Goal: Task Accomplishment & Management: Manage account settings

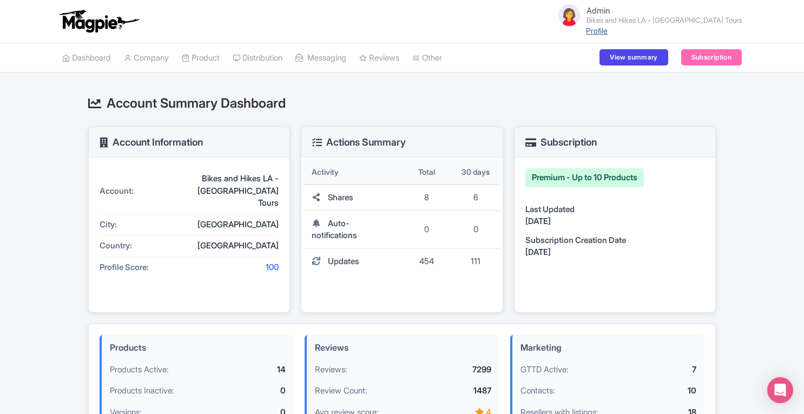
click at [608, 34] on link "Profile" at bounding box center [597, 30] width 22 height 9
click at [160, 58] on link "Company" at bounding box center [146, 58] width 45 height 30
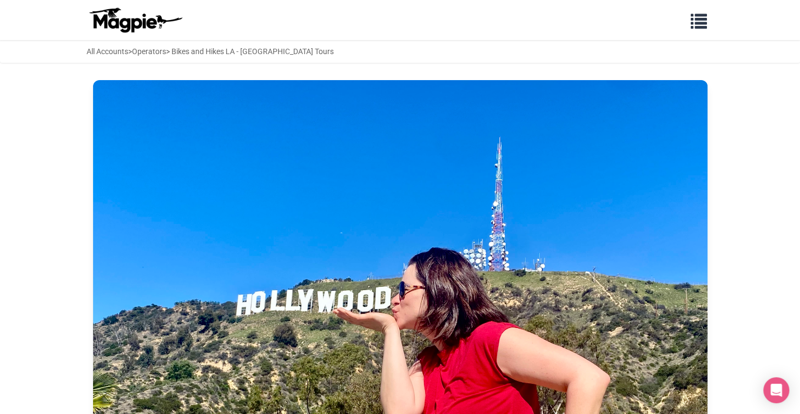
click at [351, 141] on img at bounding box center [400, 310] width 615 height 461
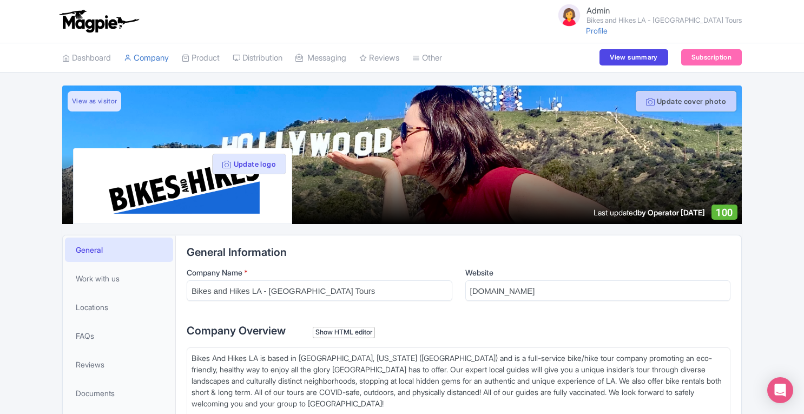
click at [688, 104] on button "Update cover photo" at bounding box center [686, 101] width 101 height 21
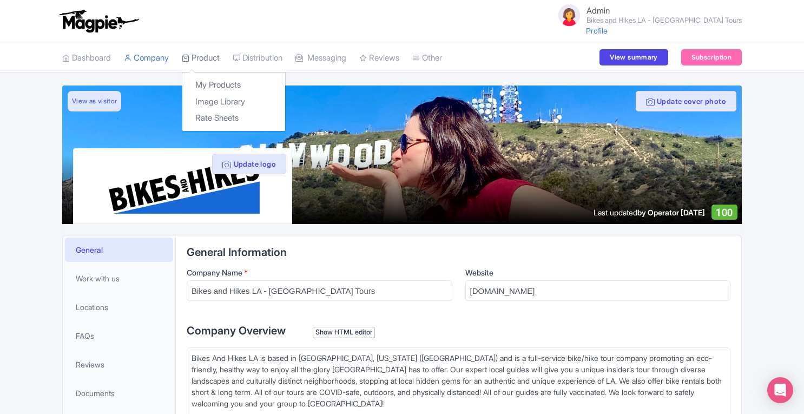
click at [211, 55] on link "Product" at bounding box center [201, 58] width 38 height 30
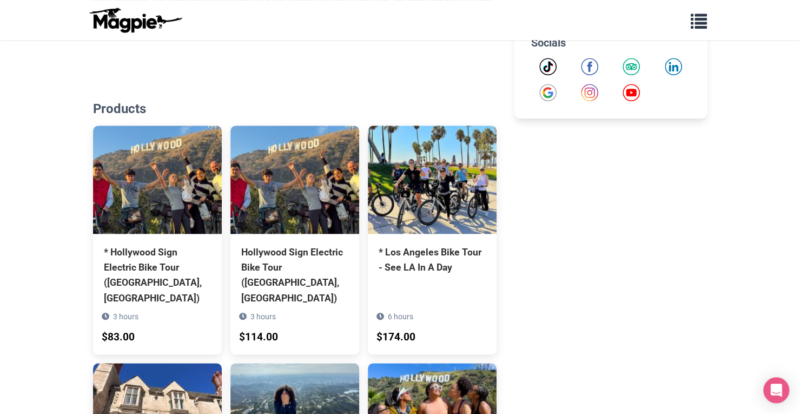
scroll to position [506, 0]
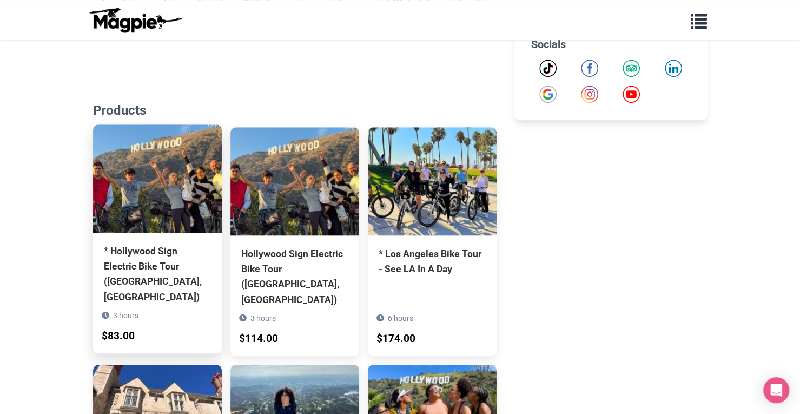
click at [150, 166] on img at bounding box center [157, 178] width 129 height 108
click at [180, 202] on img at bounding box center [157, 178] width 129 height 108
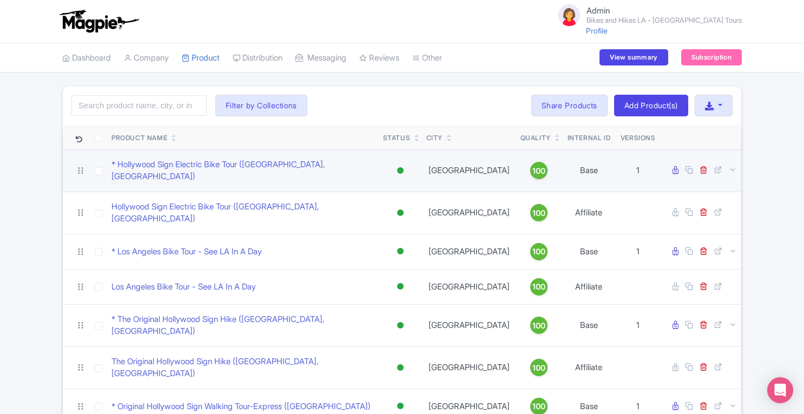
click at [403, 167] on div at bounding box center [400, 170] width 6 height 6
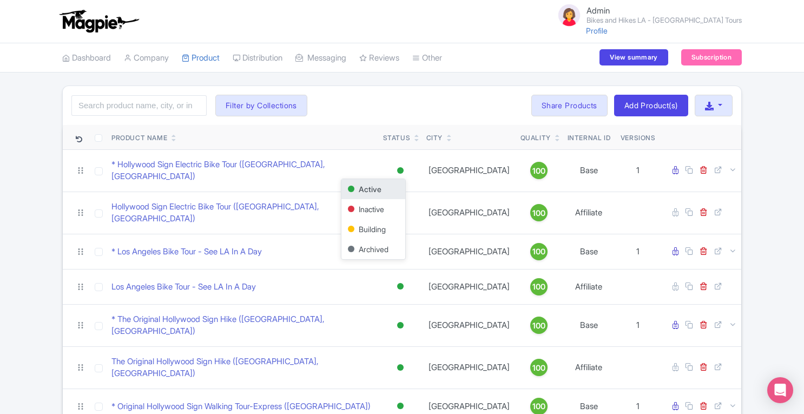
click at [762, 126] on div "Search Filter by Collections Affiliates Bikes and Hikes LA Daily Tours and Bike…" at bounding box center [402, 384] width 804 height 599
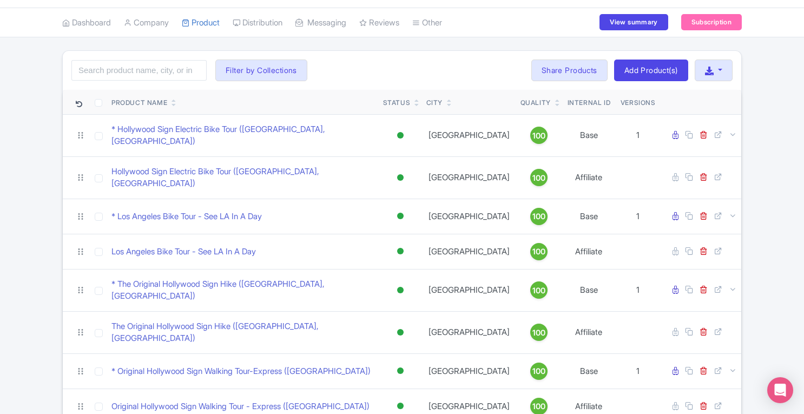
scroll to position [56, 0]
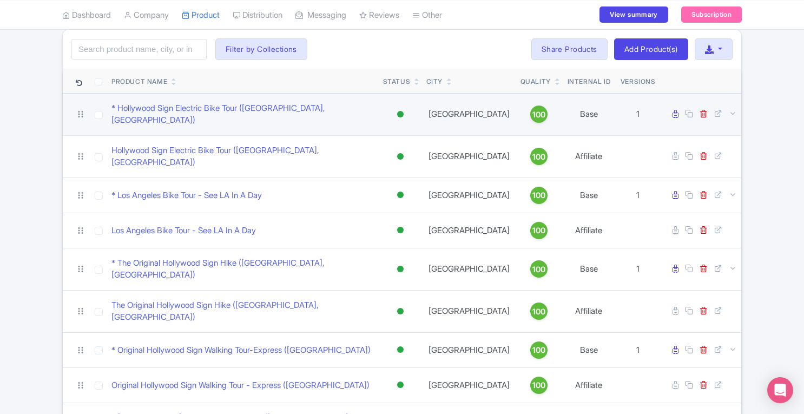
click at [400, 111] on div at bounding box center [400, 114] width 6 height 6
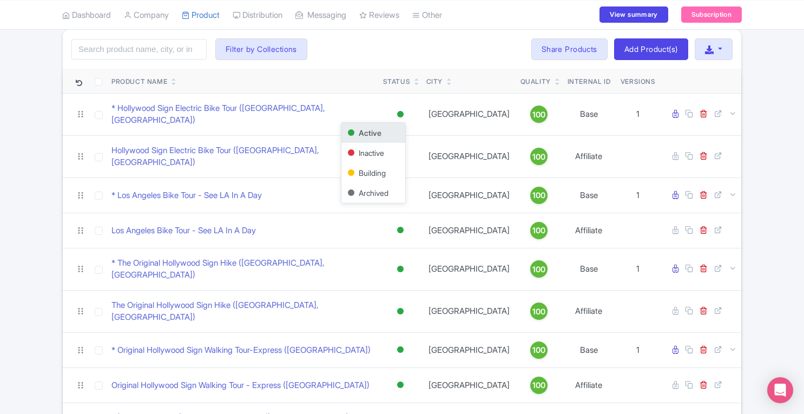
scroll to position [0, 0]
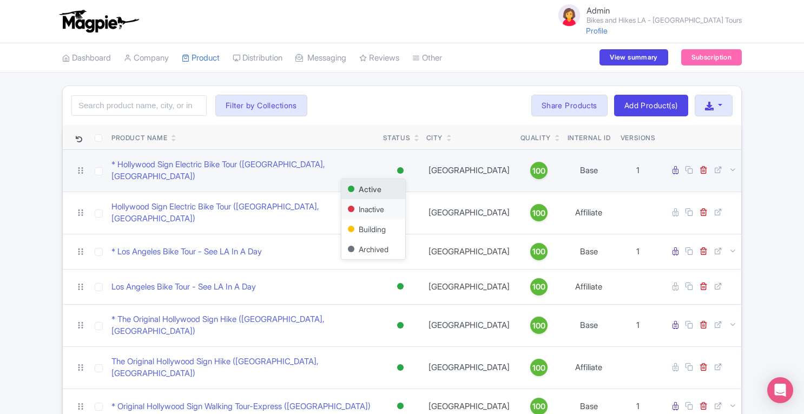
click at [360, 204] on div "Inactive" at bounding box center [373, 209] width 64 height 20
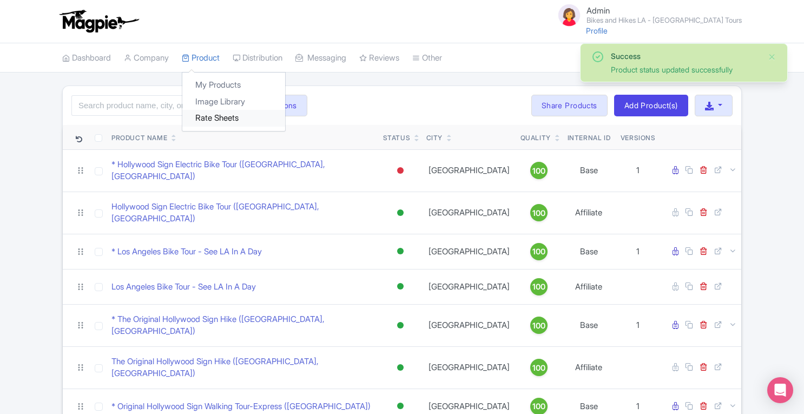
click at [217, 117] on link "Rate Sheets" at bounding box center [233, 118] width 103 height 17
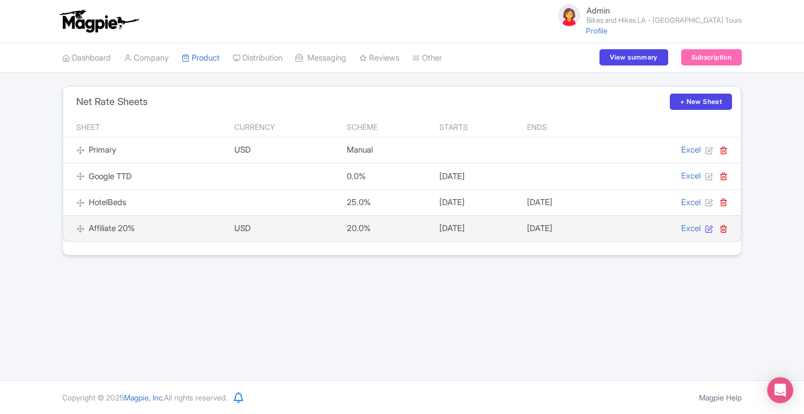
click at [709, 227] on icon at bounding box center [709, 229] width 8 height 8
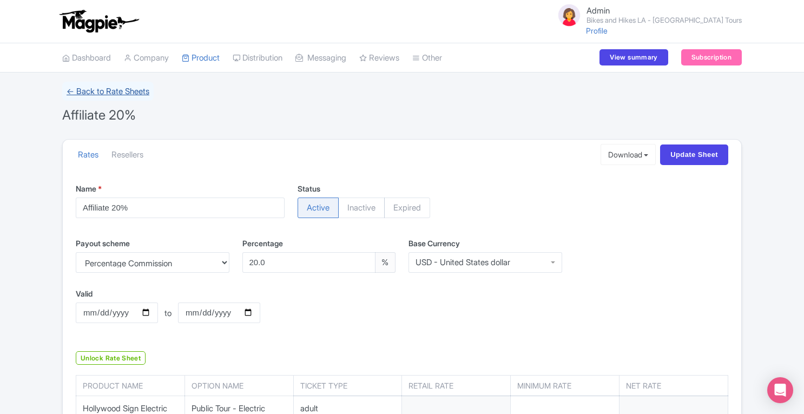
click at [97, 84] on link "← Back to Rate Sheets" at bounding box center [107, 91] width 91 height 19
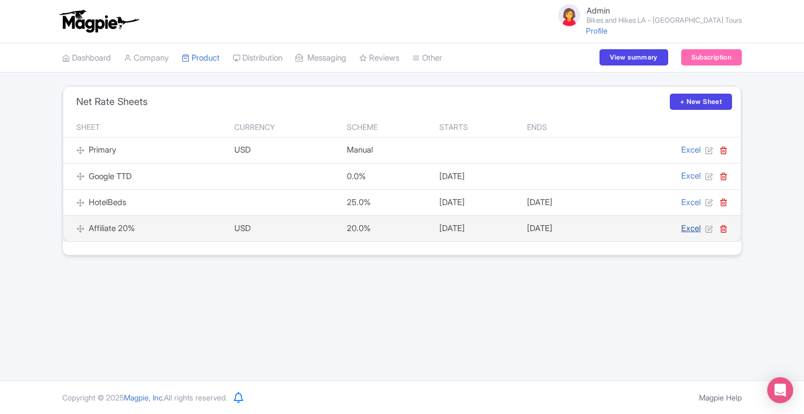
click at [687, 228] on link "Excel" at bounding box center [690, 228] width 19 height 10
click at [709, 228] on icon at bounding box center [709, 229] width 8 height 8
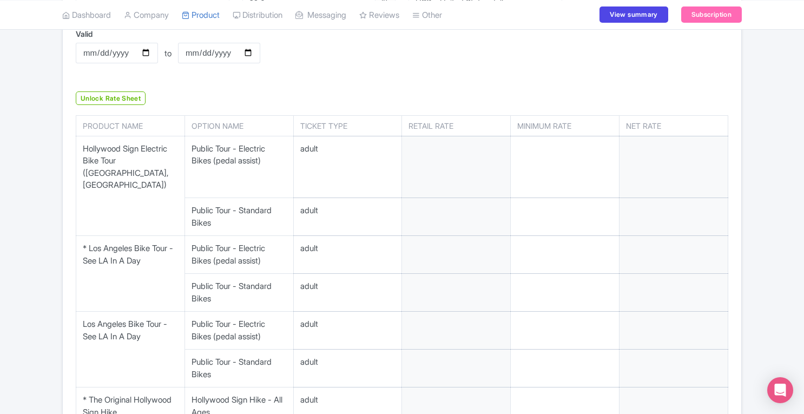
scroll to position [279, 0]
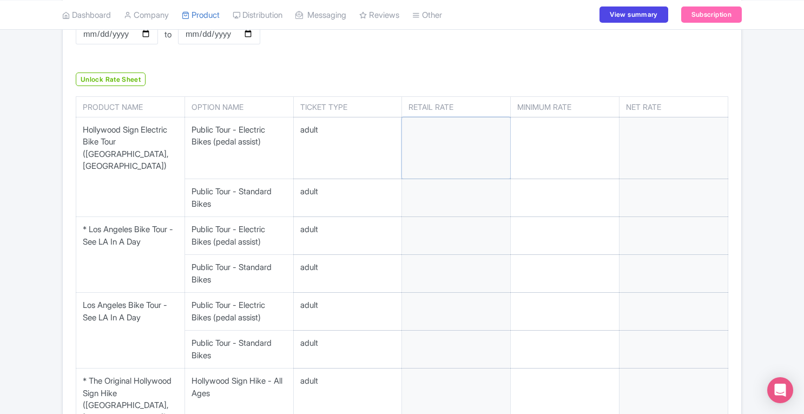
click at [450, 133] on input "number" at bounding box center [456, 148] width 108 height 62
click at [473, 144] on input "number" at bounding box center [456, 148] width 108 height 62
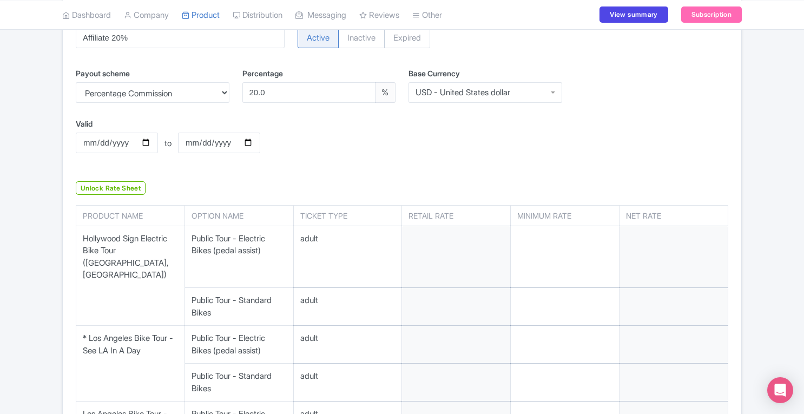
scroll to position [199, 0]
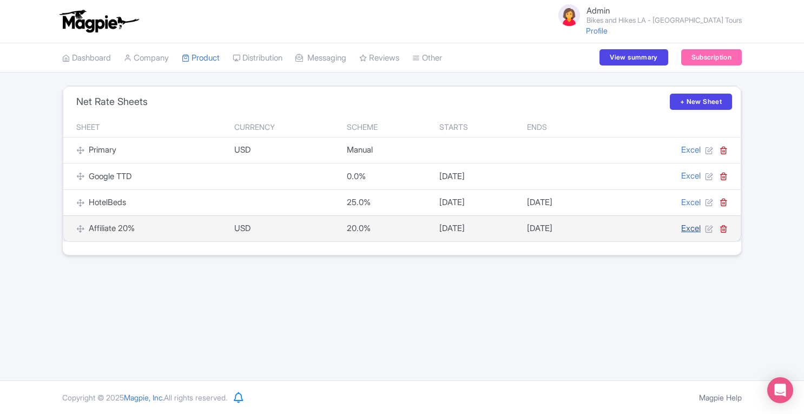
click at [687, 227] on link "Excel" at bounding box center [690, 228] width 19 height 10
click at [708, 228] on icon at bounding box center [709, 229] width 8 height 8
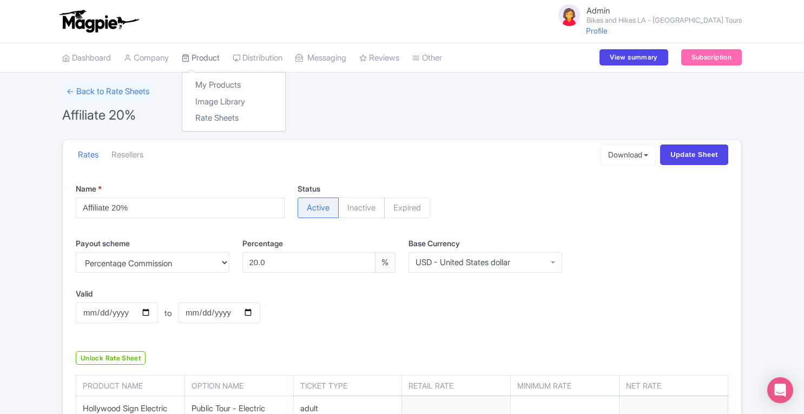
click at [213, 58] on link "Product" at bounding box center [201, 58] width 38 height 30
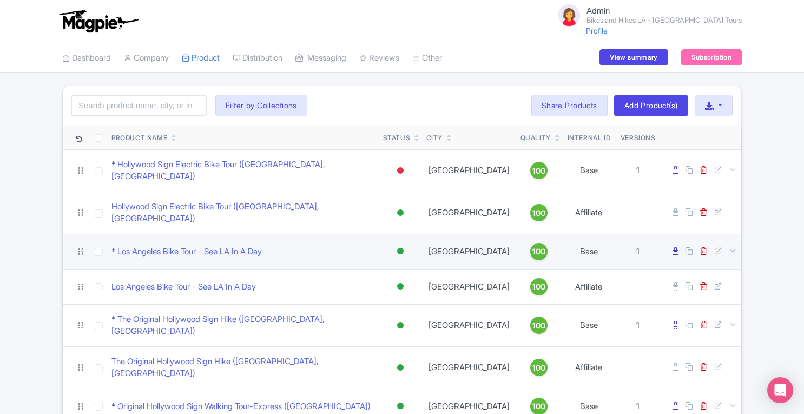
click at [400, 248] on div at bounding box center [400, 251] width 6 height 6
click at [370, 280] on div "Inactive" at bounding box center [373, 290] width 64 height 20
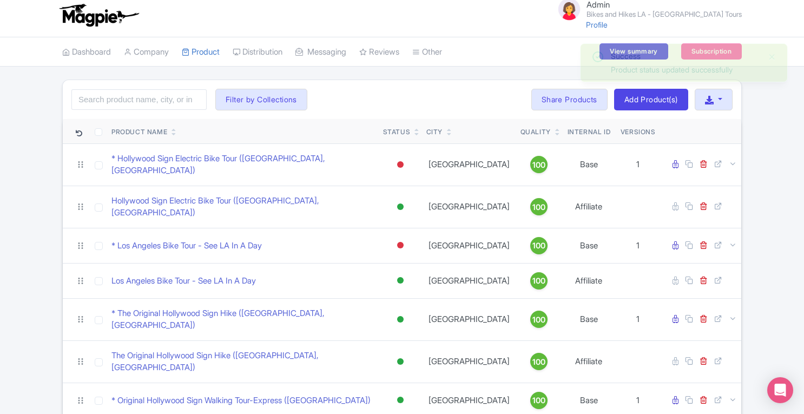
scroll to position [8, 0]
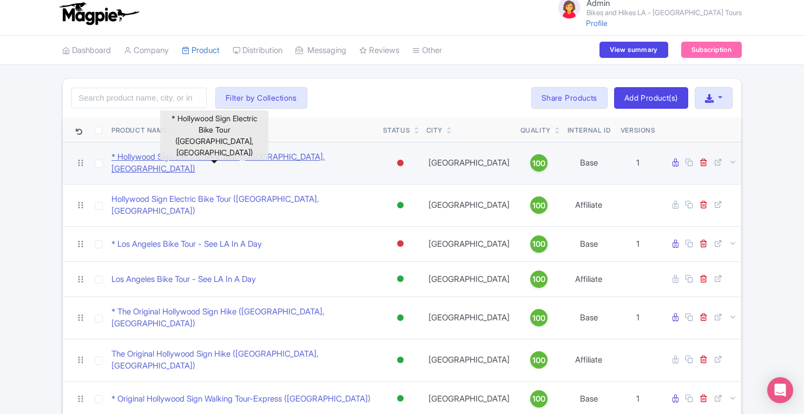
click at [244, 157] on link "* Hollywood Sign Electric Bike Tour ([GEOGRAPHIC_DATA], [GEOGRAPHIC_DATA])" at bounding box center [242, 163] width 263 height 24
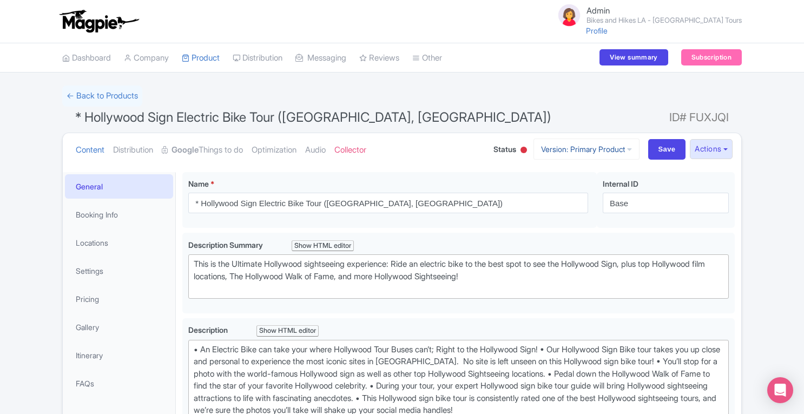
click at [621, 142] on link "Version: Primary Product" at bounding box center [587, 149] width 106 height 21
click at [214, 57] on link "Product" at bounding box center [201, 58] width 38 height 30
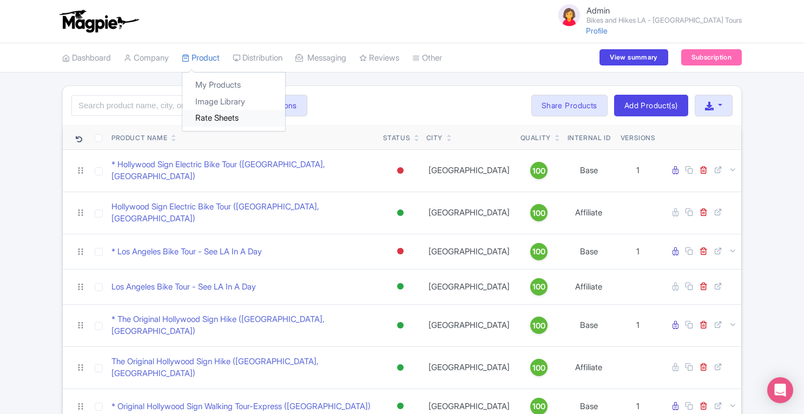
click at [209, 120] on link "Rate Sheets" at bounding box center [233, 118] width 103 height 17
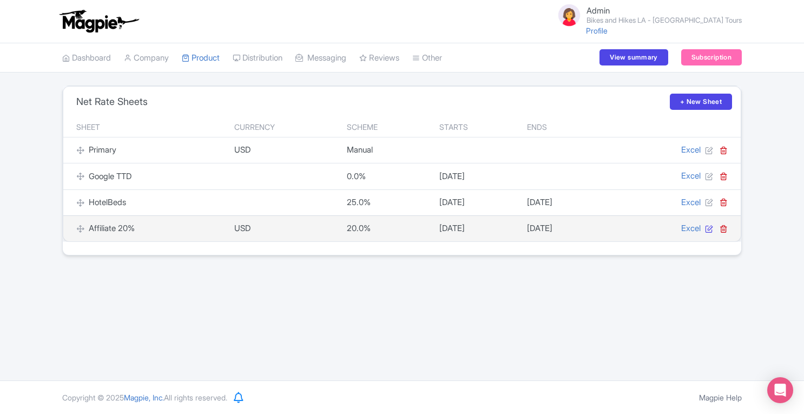
click at [710, 231] on icon at bounding box center [709, 229] width 8 height 8
click at [686, 227] on link "Excel" at bounding box center [690, 228] width 19 height 10
click at [710, 228] on icon at bounding box center [709, 229] width 8 height 8
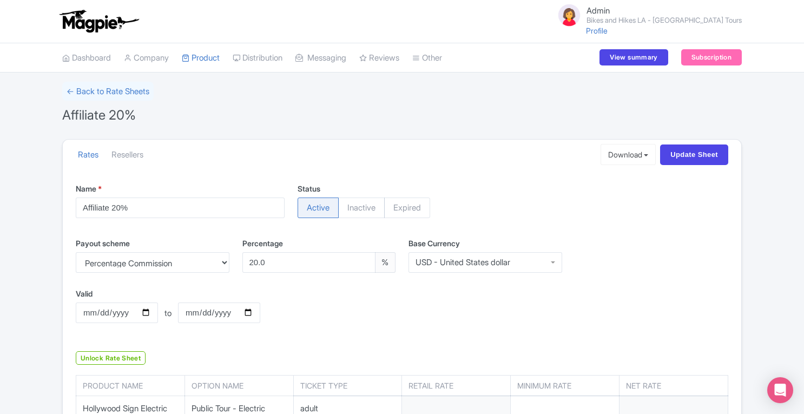
scroll to position [220, 0]
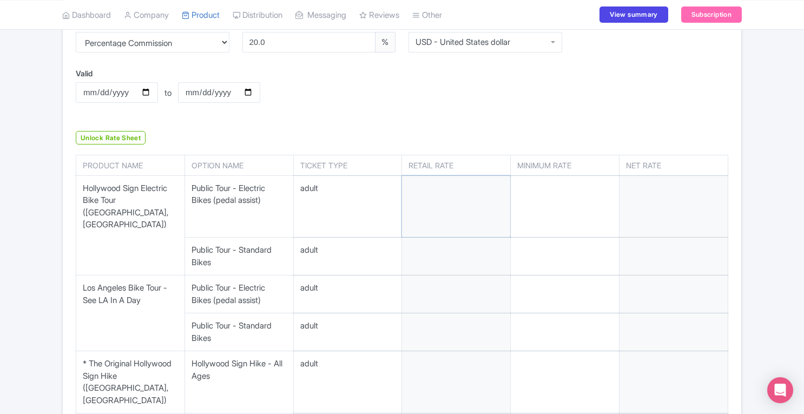
click at [460, 202] on input "number" at bounding box center [456, 207] width 108 height 62
click at [647, 192] on input "number" at bounding box center [674, 207] width 108 height 62
click at [450, 202] on input "number" at bounding box center [456, 207] width 108 height 62
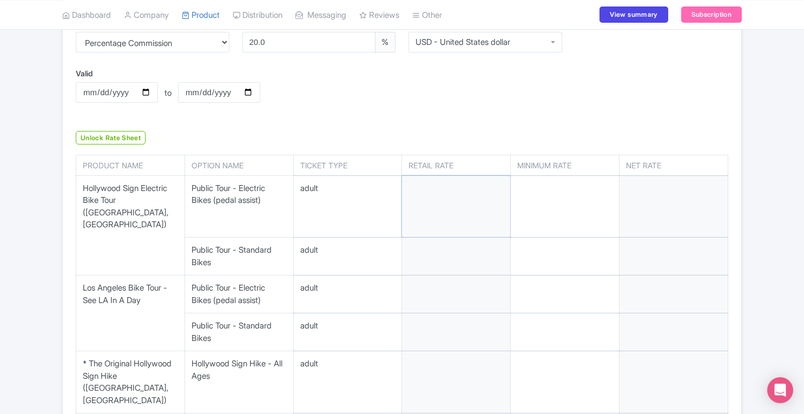
click at [450, 202] on input "number" at bounding box center [456, 207] width 108 height 62
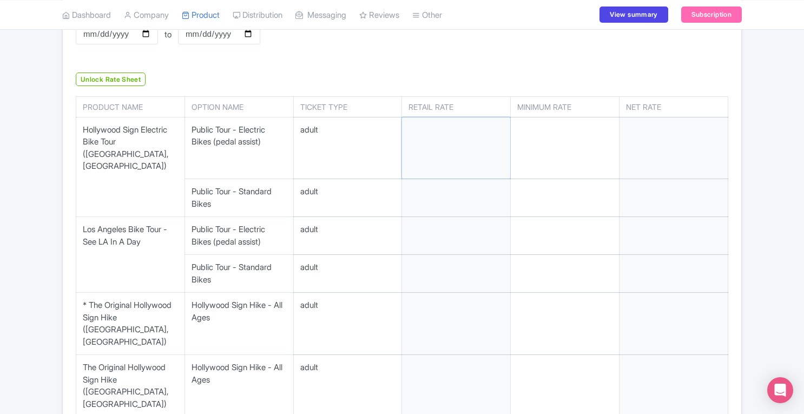
scroll to position [282, 0]
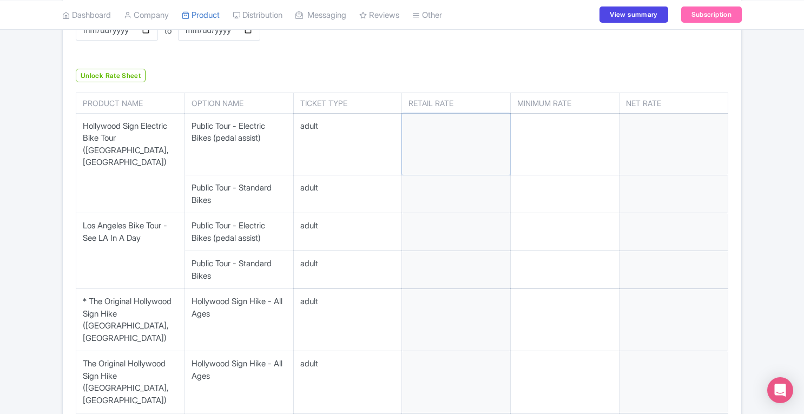
click at [472, 144] on input "number" at bounding box center [456, 145] width 108 height 62
click at [466, 175] on input "number" at bounding box center [456, 193] width 108 height 37
click at [562, 132] on input "number" at bounding box center [565, 145] width 108 height 62
click at [447, 149] on input "number" at bounding box center [456, 145] width 108 height 62
click at [119, 77] on link "Unlock Rate Sheet" at bounding box center [111, 76] width 70 height 14
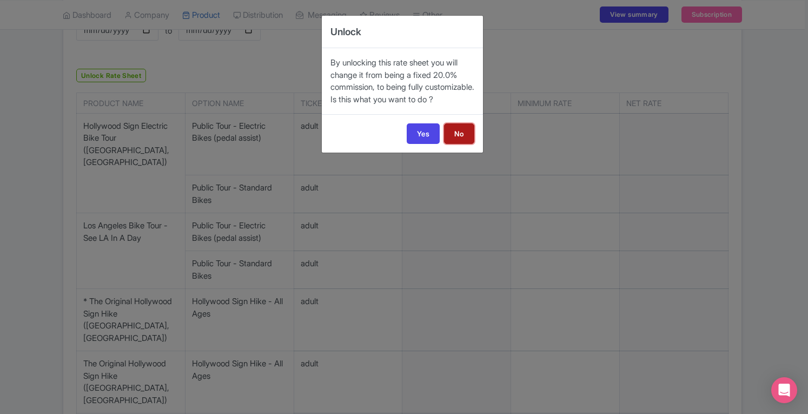
click at [458, 144] on link "No" at bounding box center [459, 133] width 30 height 21
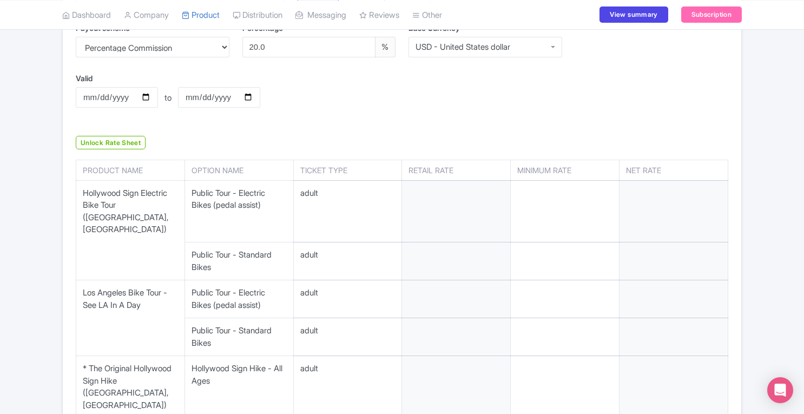
scroll to position [214, 0]
click at [453, 213] on input "number" at bounding box center [456, 213] width 108 height 62
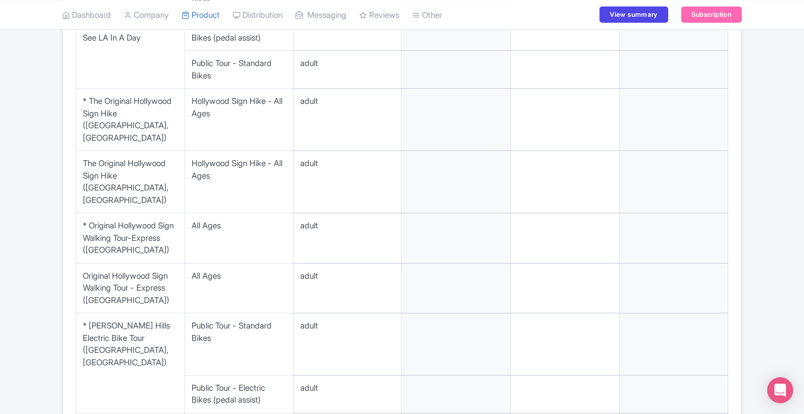
scroll to position [0, 0]
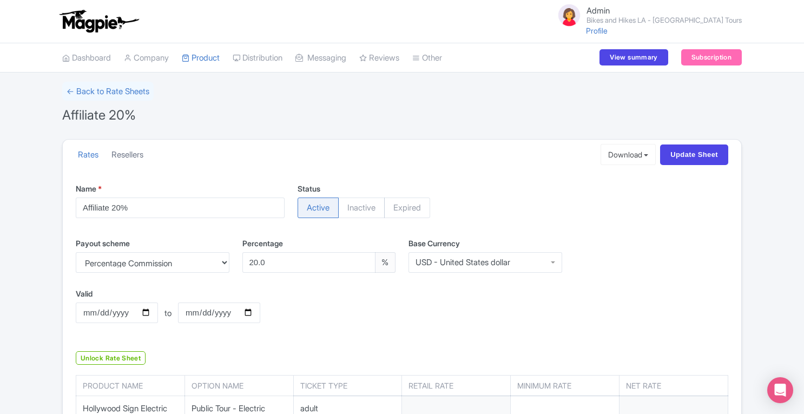
click at [124, 147] on link "Resellers" at bounding box center [127, 155] width 32 height 30
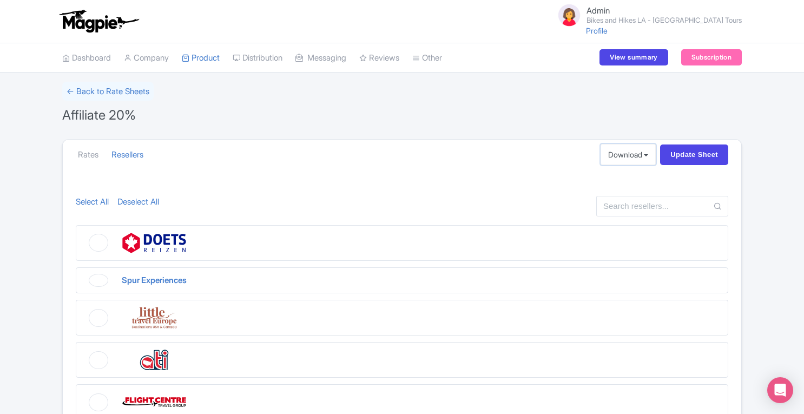
click at [616, 154] on button "Download" at bounding box center [629, 154] width 56 height 21
click at [616, 175] on link "Excel" at bounding box center [652, 178] width 103 height 17
click at [96, 89] on link "← Back to Rate Sheets" at bounding box center [107, 91] width 91 height 19
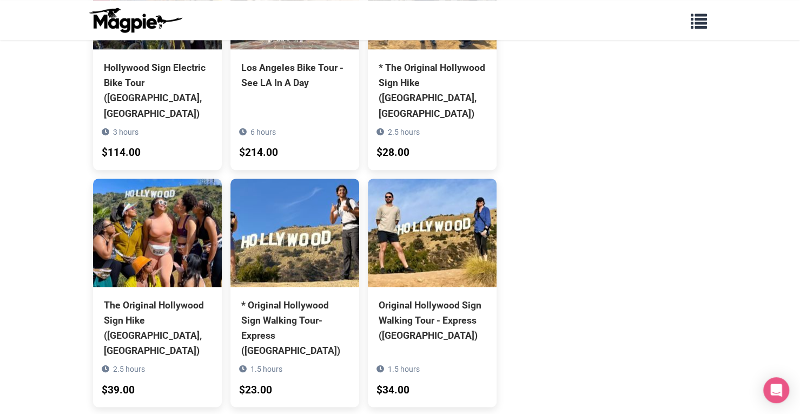
scroll to position [695, 0]
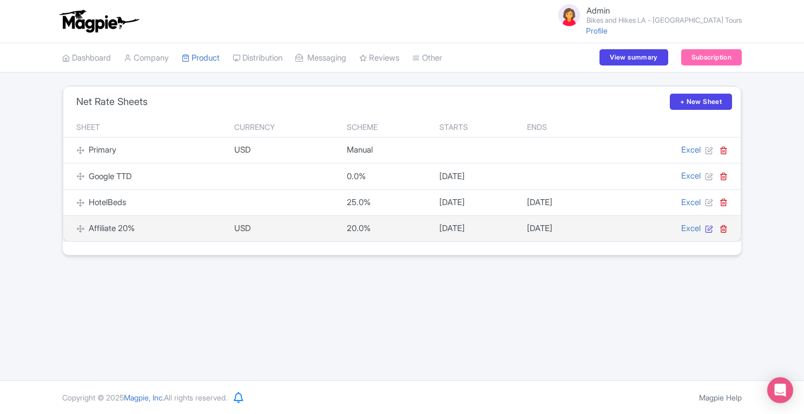
click at [710, 228] on icon at bounding box center [709, 229] width 8 height 8
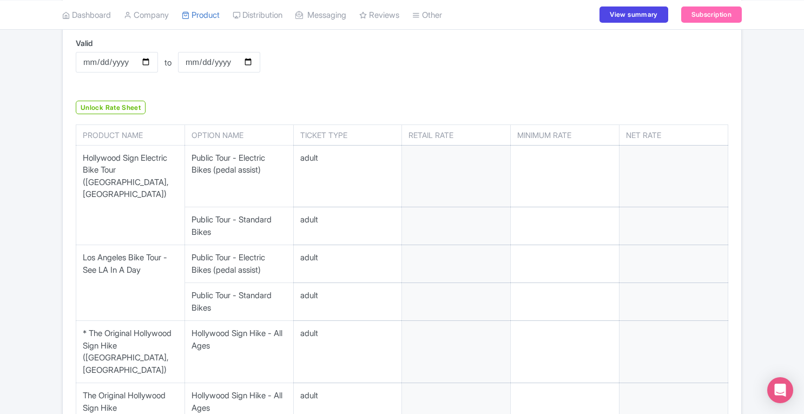
scroll to position [248, 0]
drag, startPoint x: 803, startPoint y: 160, endPoint x: 807, endPoint y: 134, distance: 25.8
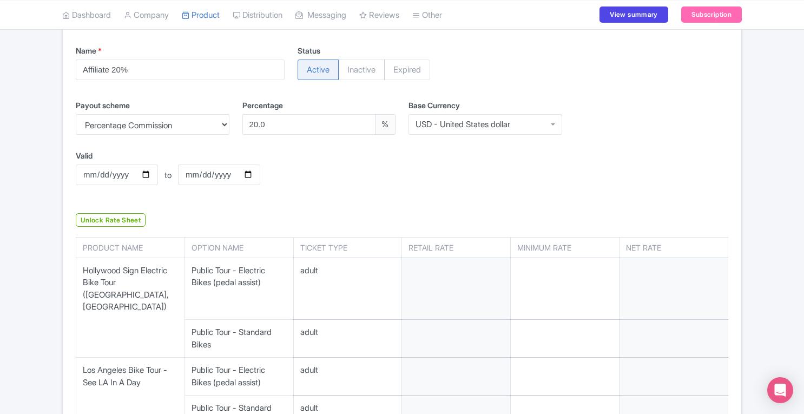
scroll to position [130, 0]
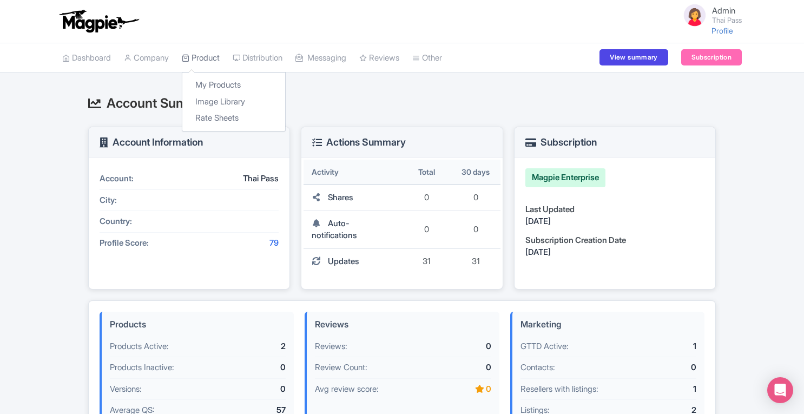
click at [210, 56] on link "Product" at bounding box center [201, 58] width 38 height 30
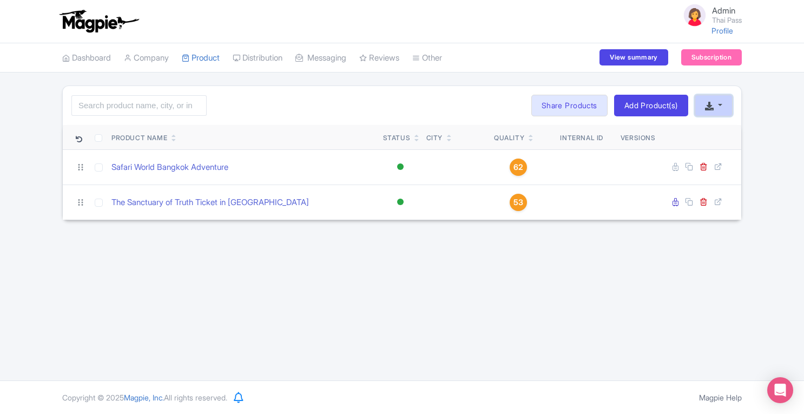
click at [714, 112] on button "button" at bounding box center [714, 106] width 38 height 22
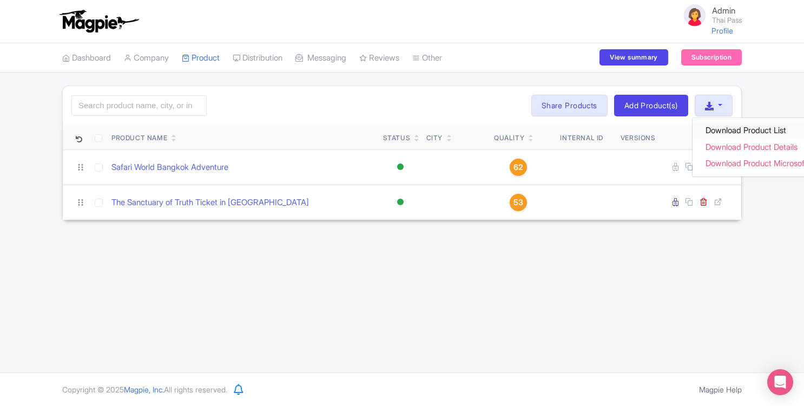
click at [725, 131] on link "Download Product List" at bounding box center [764, 130] width 143 height 17
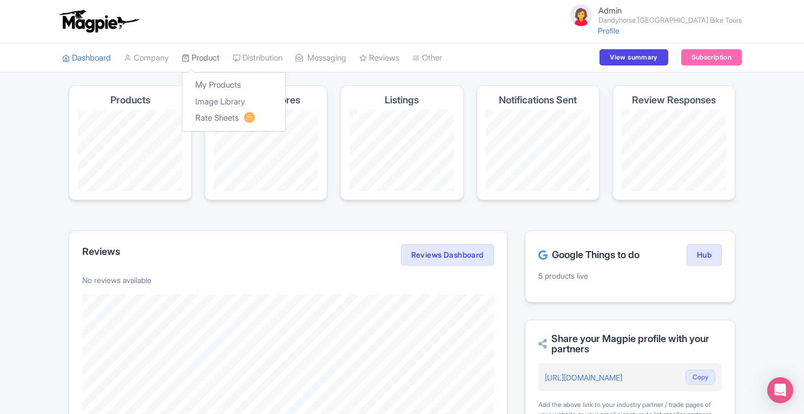
click at [207, 62] on link "Product" at bounding box center [201, 58] width 38 height 30
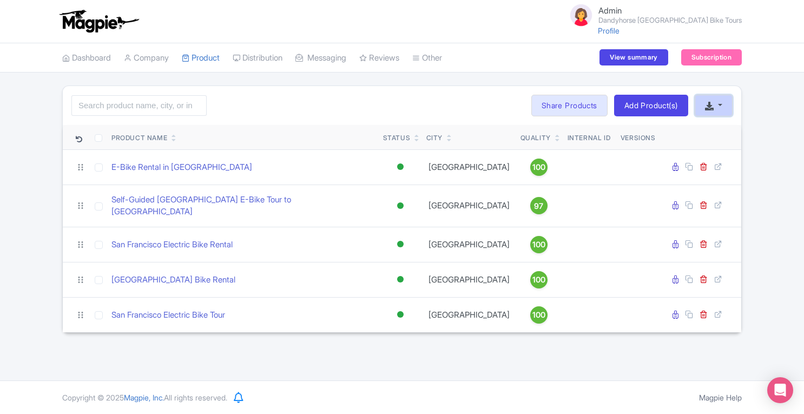
click at [710, 107] on icon "button" at bounding box center [709, 106] width 9 height 9
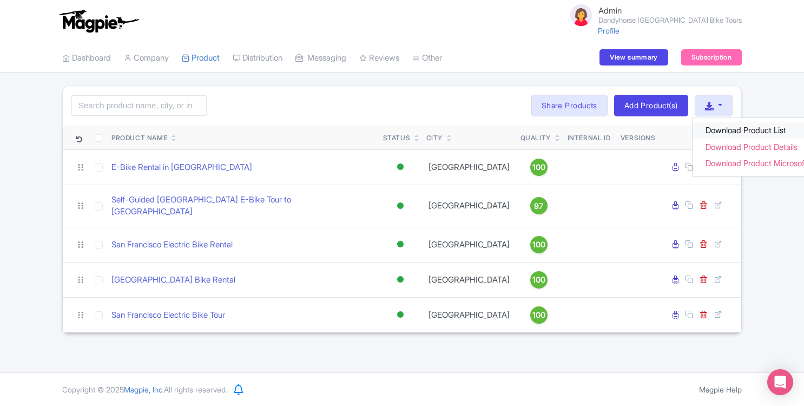
click at [723, 134] on link "Download Product List" at bounding box center [764, 130] width 143 height 17
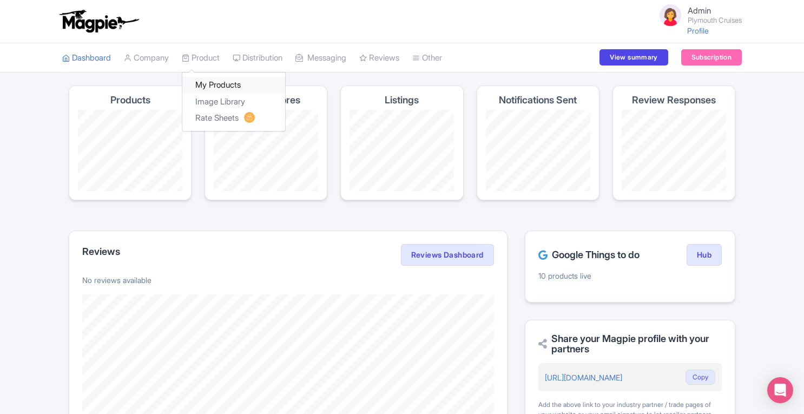
click at [214, 85] on link "My Products" at bounding box center [233, 85] width 103 height 17
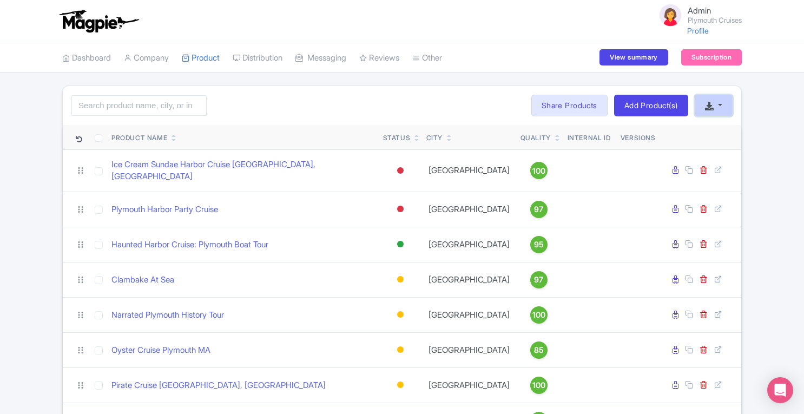
click at [711, 110] on button "button" at bounding box center [714, 106] width 38 height 22
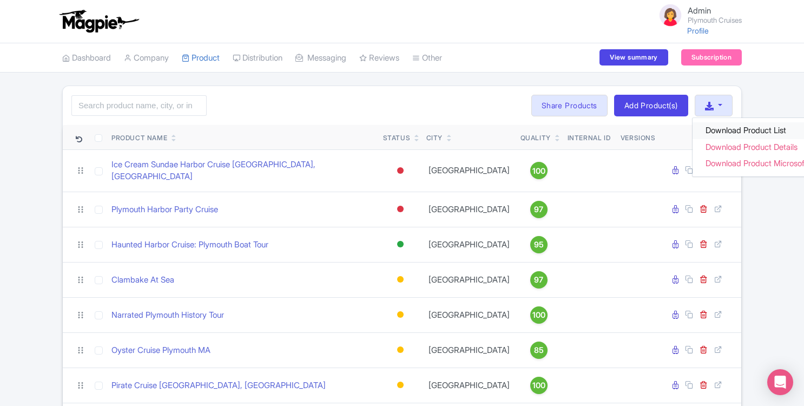
click at [731, 130] on link "Download Product List" at bounding box center [764, 130] width 143 height 17
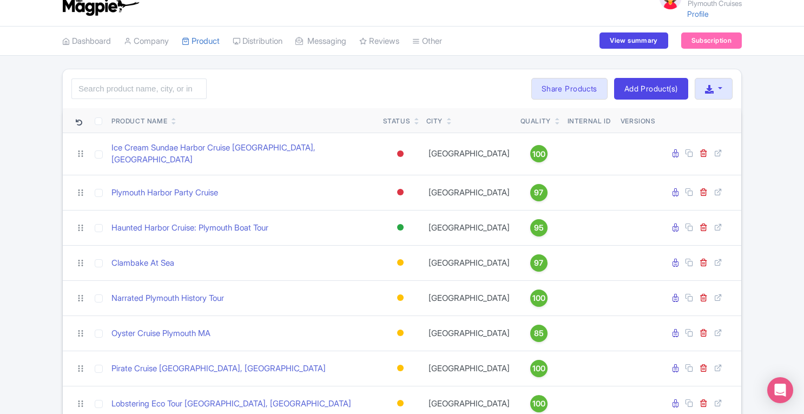
scroll to position [15, 0]
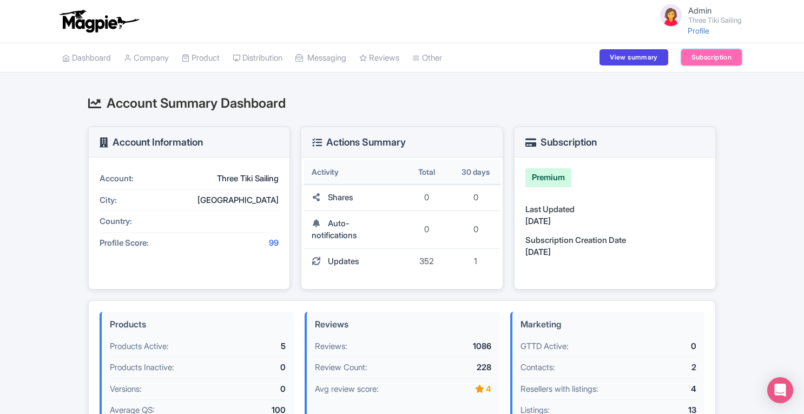
click at [711, 56] on link "Subscription" at bounding box center [711, 57] width 61 height 16
click at [212, 82] on link "My Products" at bounding box center [233, 85] width 103 height 17
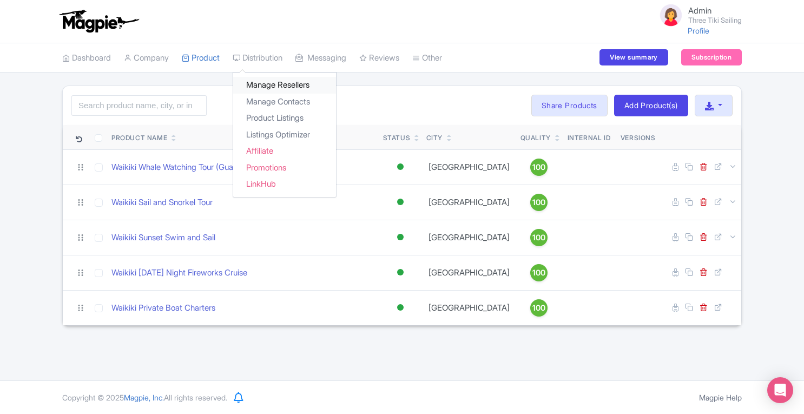
click at [265, 84] on link "Manage Resellers" at bounding box center [284, 85] width 103 height 17
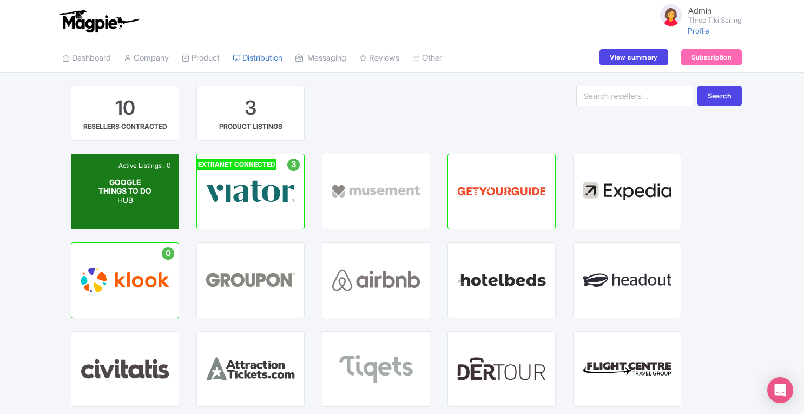
click at [152, 192] on div "Active Listings : 0 GOOGLE THINGS TO DO HUB" at bounding box center [124, 191] width 107 height 75
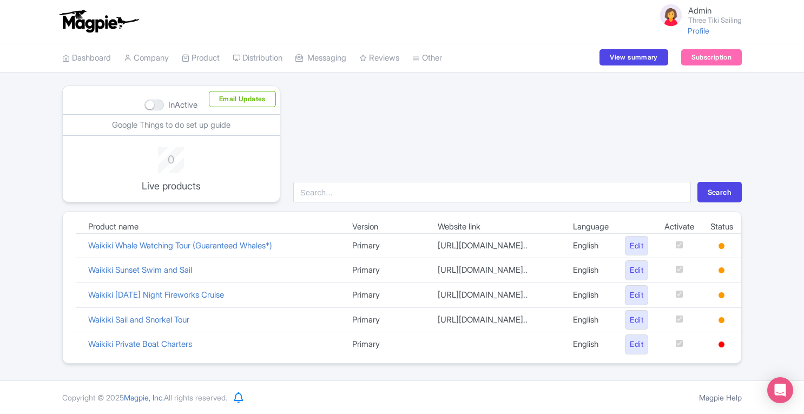
click at [144, 104] on div at bounding box center [153, 105] width 19 height 11
click at [144, 104] on input "InActive" at bounding box center [147, 105] width 7 height 7
checkbox input "true"
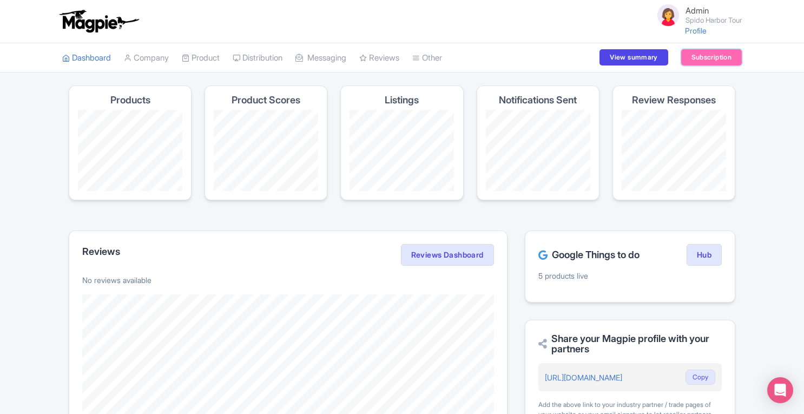
click at [707, 61] on link "Subscription" at bounding box center [711, 57] width 61 height 16
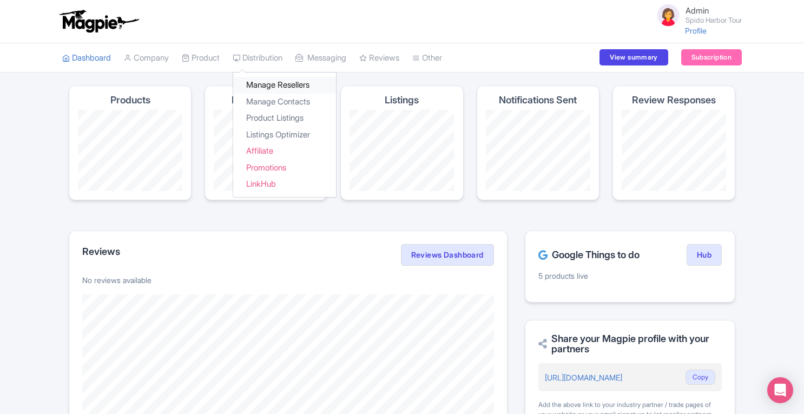
click at [277, 82] on link "Manage Resellers" at bounding box center [284, 85] width 103 height 17
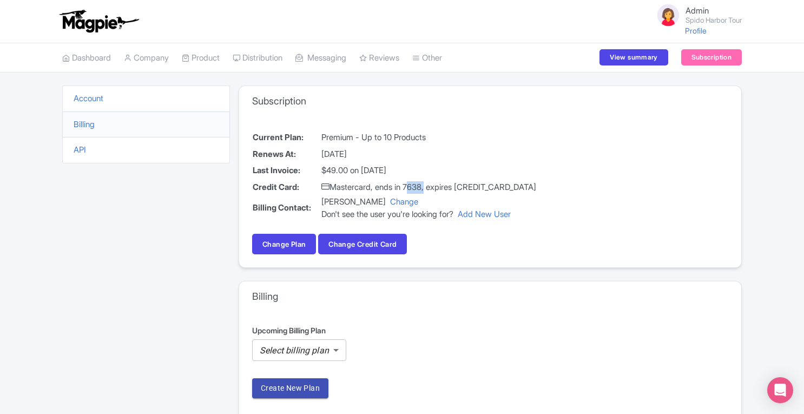
drag, startPoint x: 410, startPoint y: 185, endPoint x: 429, endPoint y: 185, distance: 18.9
click at [429, 185] on td "Mastercard, ends in 7638, expires 11/28" at bounding box center [429, 187] width 216 height 17
copy td "7638"
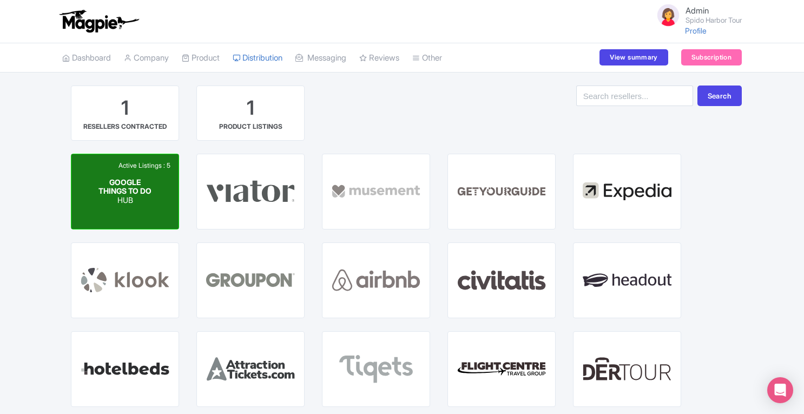
click at [129, 205] on p "HUB" at bounding box center [125, 200] width 54 height 9
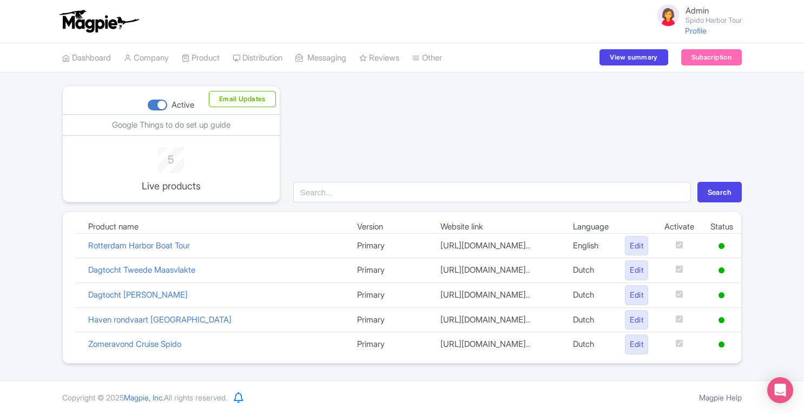
click at [162, 106] on div at bounding box center [157, 105] width 19 height 11
click at [155, 106] on input "Active" at bounding box center [151, 105] width 7 height 7
checkbox input "false"
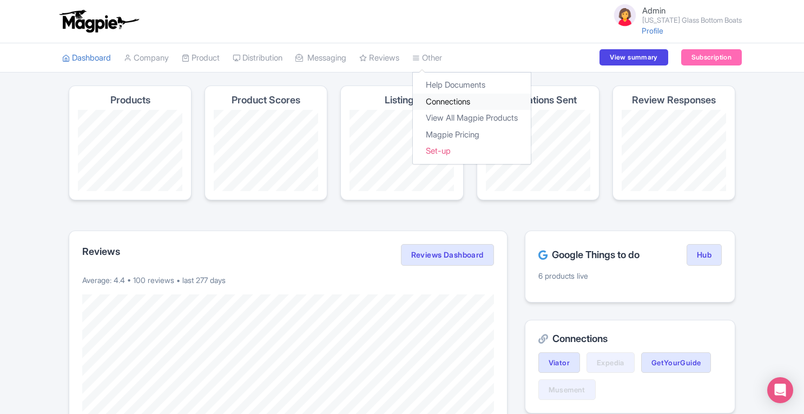
click at [449, 101] on link "Connections" at bounding box center [472, 102] width 118 height 17
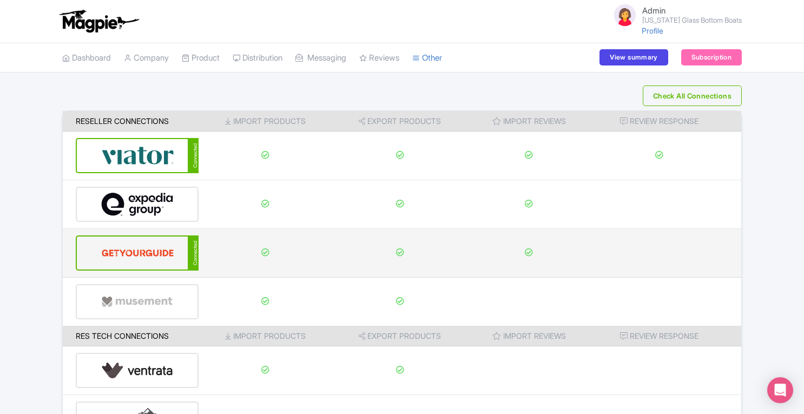
click at [148, 241] on img at bounding box center [137, 252] width 73 height 33
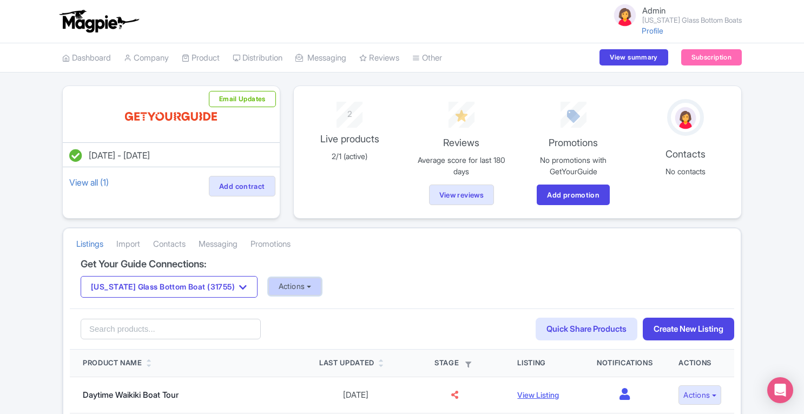
click at [268, 281] on button "Actions" at bounding box center [295, 287] width 54 height 18
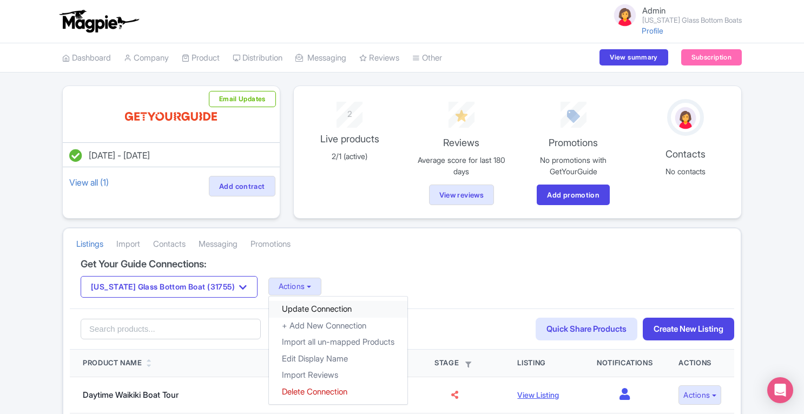
click at [283, 305] on link "Update Connection" at bounding box center [338, 309] width 139 height 17
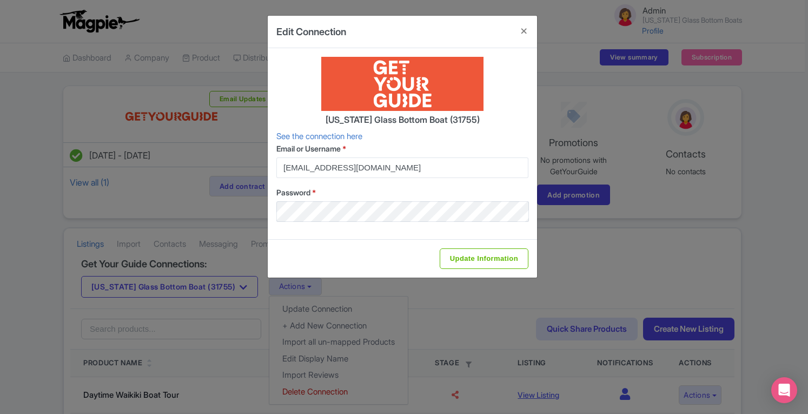
click at [804, 130] on div "Edit Connection Hawaii Glass Bottom Boat (31755) See the connection here Email …" at bounding box center [404, 207] width 808 height 414
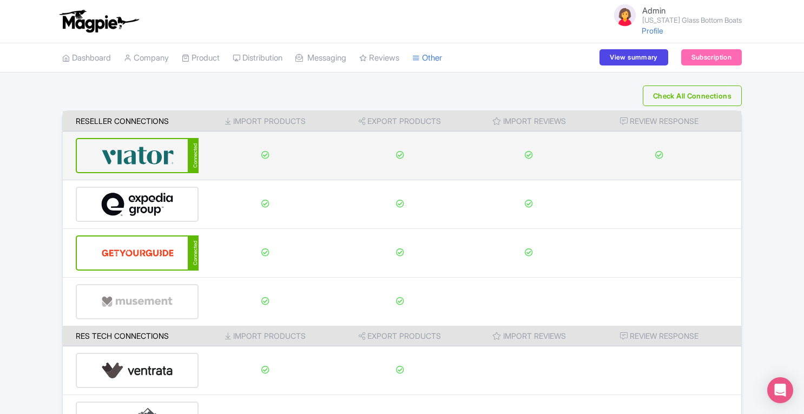
click at [143, 149] on img at bounding box center [137, 155] width 73 height 33
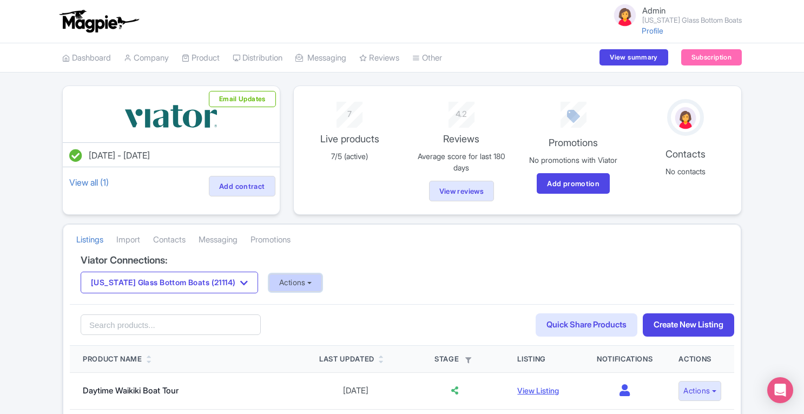
click at [269, 281] on button "Actions" at bounding box center [296, 283] width 54 height 18
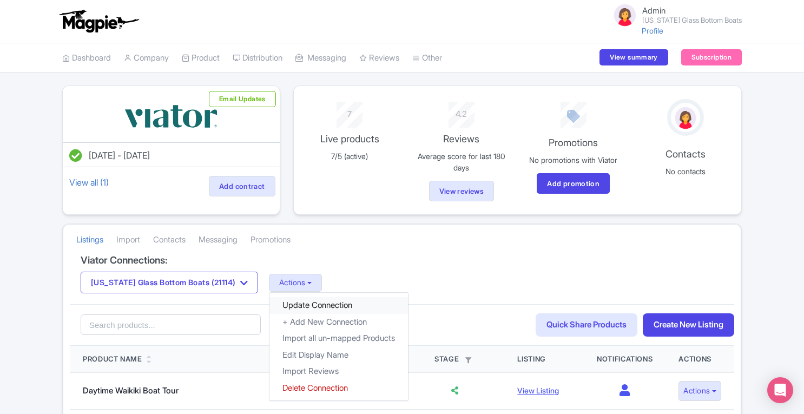
click at [282, 303] on link "Update Connection" at bounding box center [338, 305] width 139 height 17
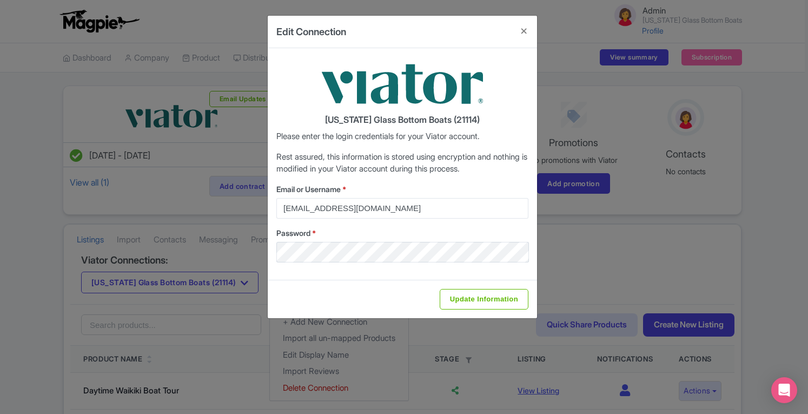
click at [804, 173] on div "Edit Connection Hawaii Glass Bottom Boats (21114) Please enter the login creden…" at bounding box center [404, 207] width 808 height 414
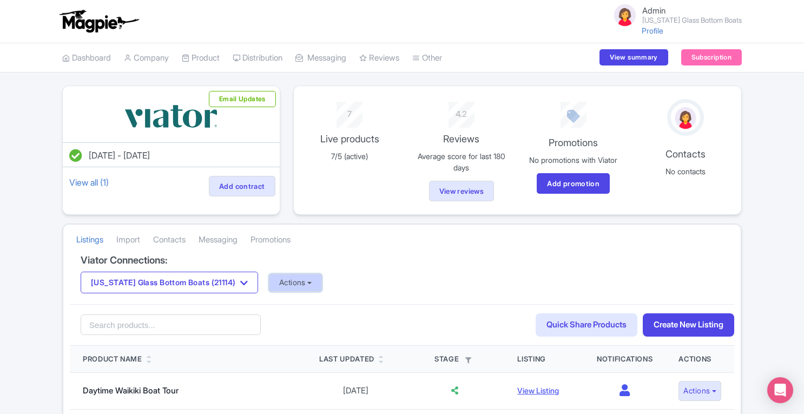
click at [279, 282] on button "Actions" at bounding box center [296, 283] width 54 height 18
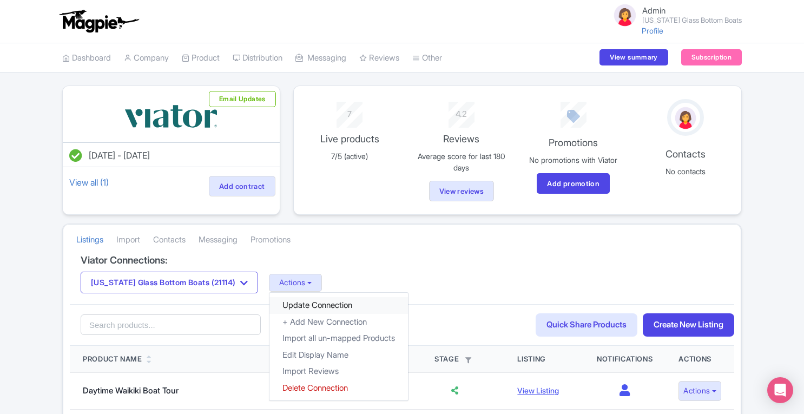
click at [290, 299] on link "Update Connection" at bounding box center [338, 305] width 139 height 17
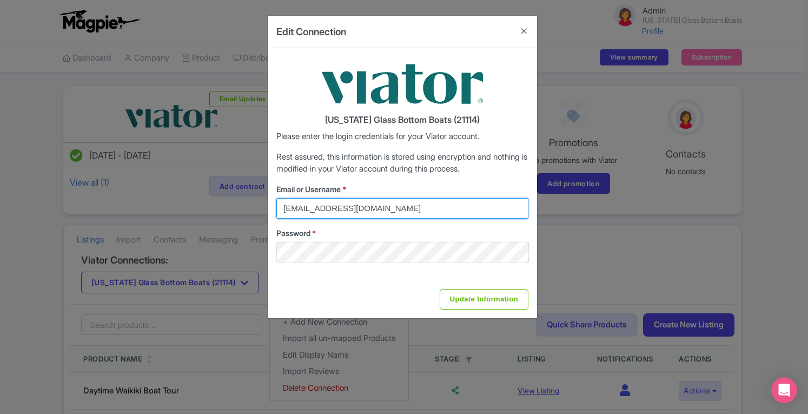
drag, startPoint x: 424, startPoint y: 210, endPoint x: 201, endPoint y: 218, distance: 223.6
click at [201, 218] on div "Edit Connection Hawaii Glass Bottom Boats (21114) Please enter the login creden…" at bounding box center [404, 207] width 808 height 414
type input "viator@magpie.travel"
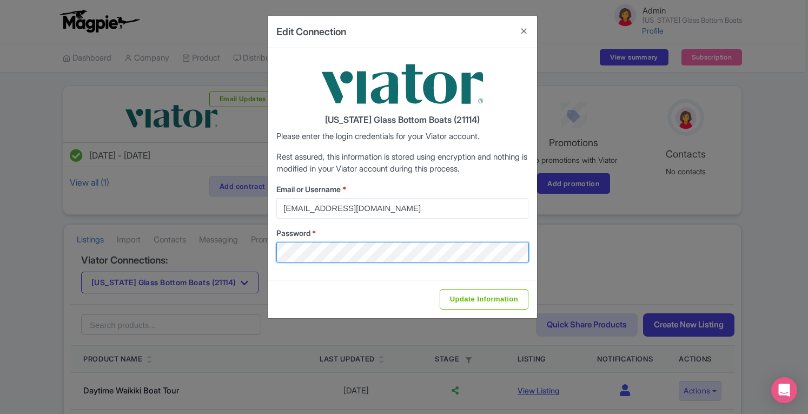
click at [204, 262] on div "Edit Connection Hawaii Glass Bottom Boats (21114) Please enter the login creden…" at bounding box center [404, 207] width 808 height 414
click at [440, 289] on input "Update Information" at bounding box center [484, 299] width 89 height 21
type input "Saving..."
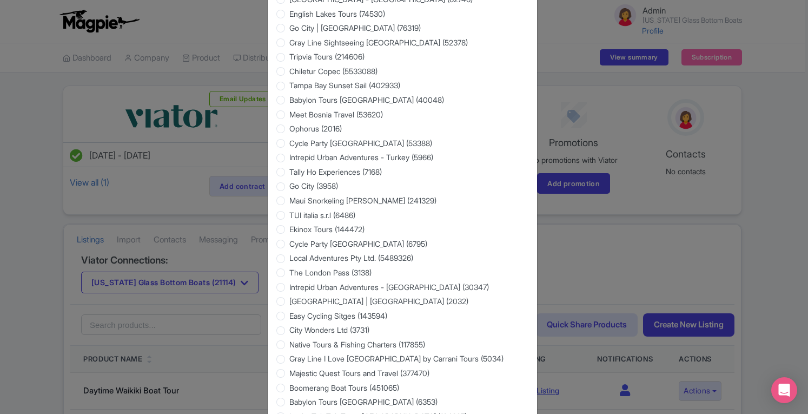
scroll to position [1717, 0]
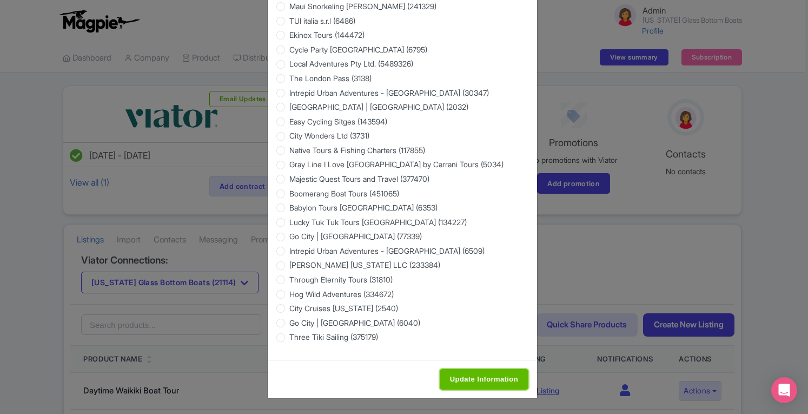
click at [498, 378] on input "Update Information" at bounding box center [484, 379] width 89 height 21
type input "Saving..."
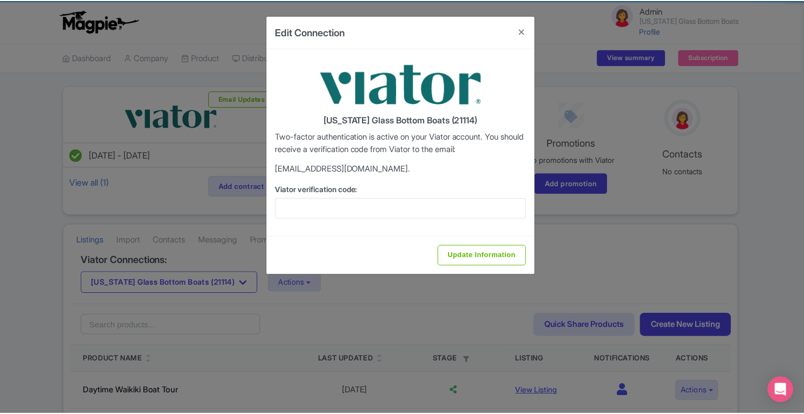
scroll to position [0, 0]
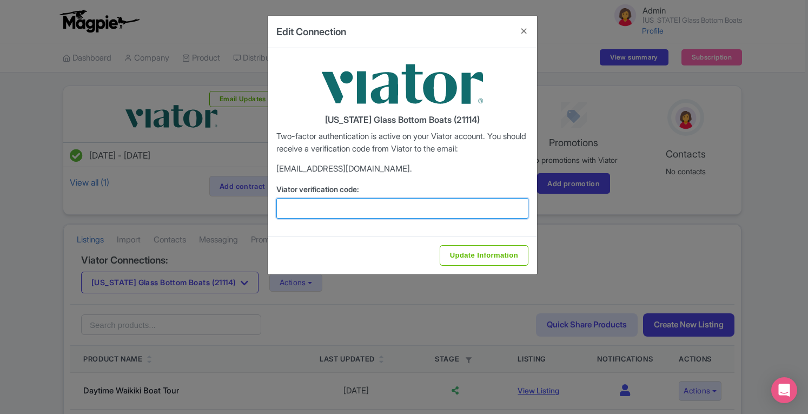
click at [314, 210] on input "Viator verification code:" at bounding box center [403, 208] width 252 height 21
paste input "448592"
type input "448592"
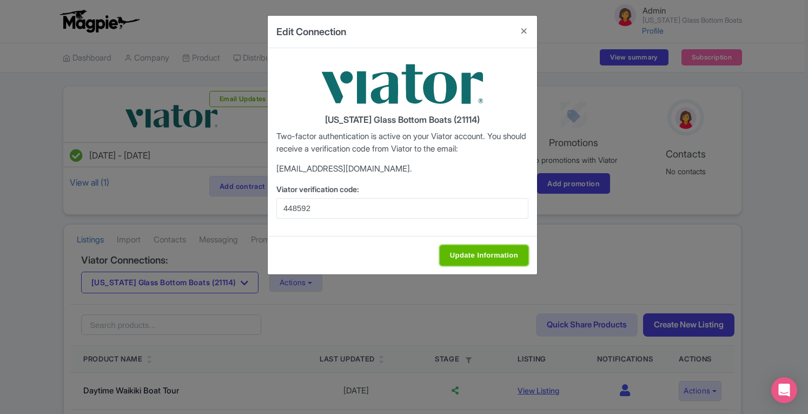
click at [484, 251] on input "Update Information" at bounding box center [484, 255] width 89 height 21
type input "Update Information"
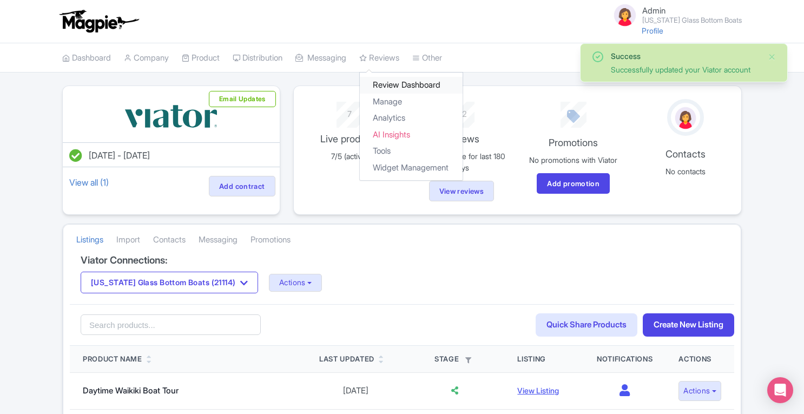
click at [393, 82] on link "Review Dashboard" at bounding box center [411, 85] width 103 height 17
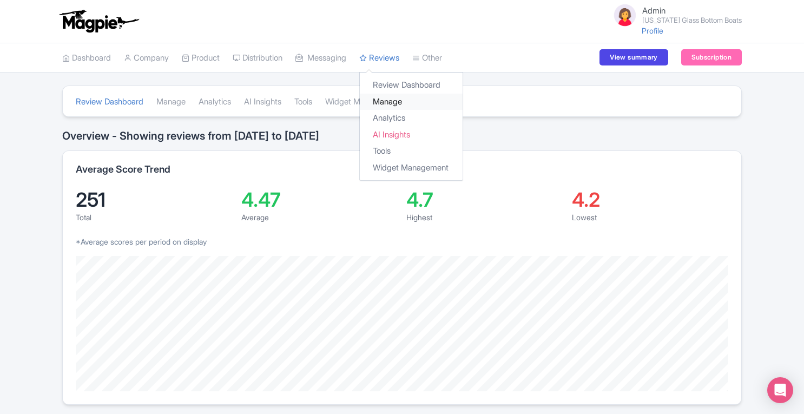
click at [399, 100] on link "Manage" at bounding box center [411, 102] width 103 height 17
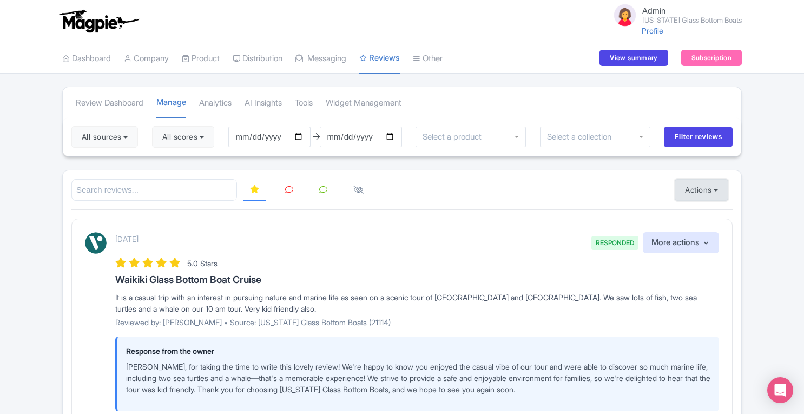
click at [689, 182] on button "Actions" at bounding box center [702, 190] width 54 height 22
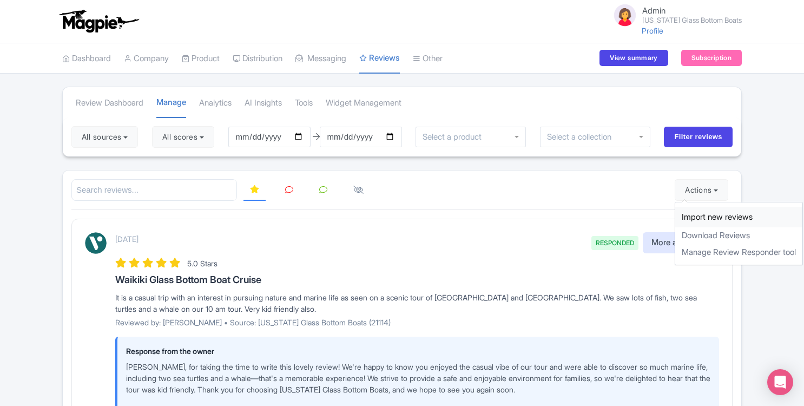
click at [699, 213] on link "Import new reviews" at bounding box center [738, 217] width 127 height 21
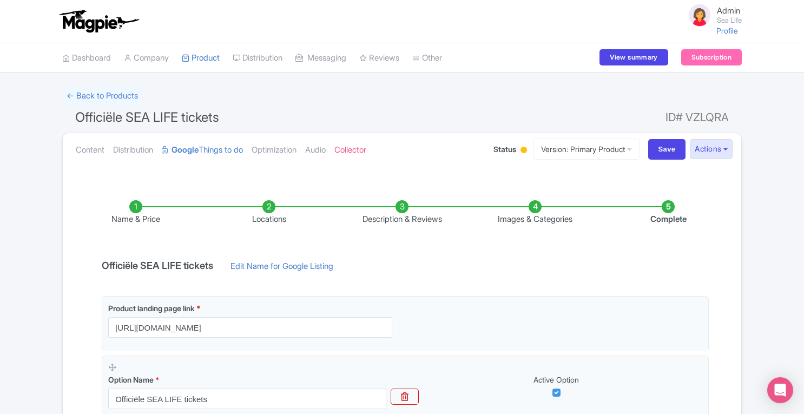
scroll to position [199, 0]
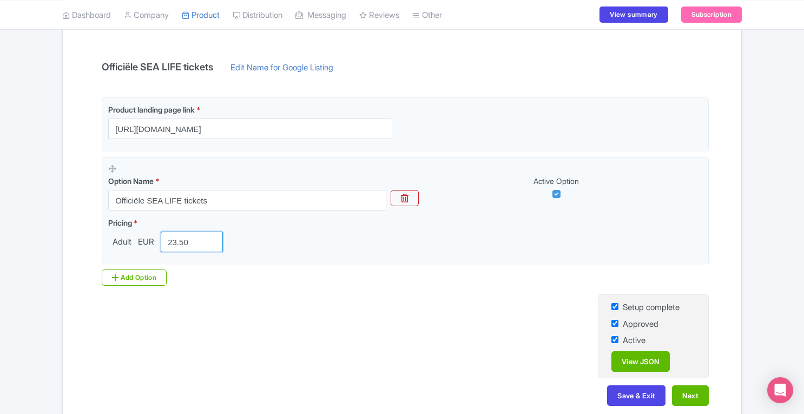
drag, startPoint x: 194, startPoint y: 243, endPoint x: 71, endPoint y: 256, distance: 123.0
click at [71, 256] on div "Name & Price Locations Description & Reviews Images & Categories Complete Offic…" at bounding box center [402, 198] width 666 height 437
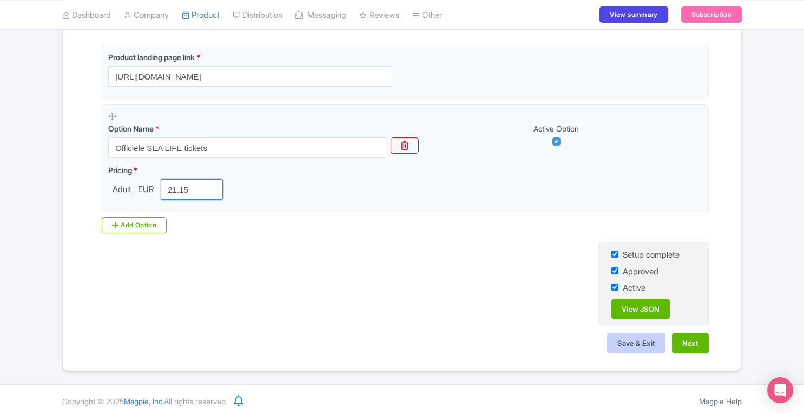
type input "21.15"
click at [623, 341] on button "Save & Exit" at bounding box center [636, 343] width 58 height 21
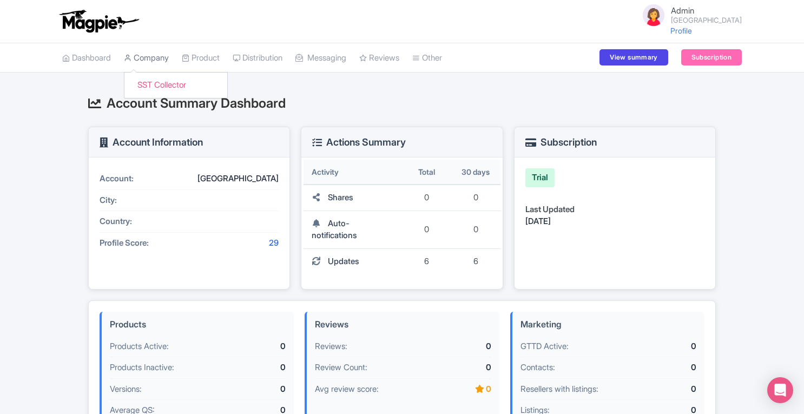
click at [155, 55] on link "Company" at bounding box center [146, 58] width 45 height 30
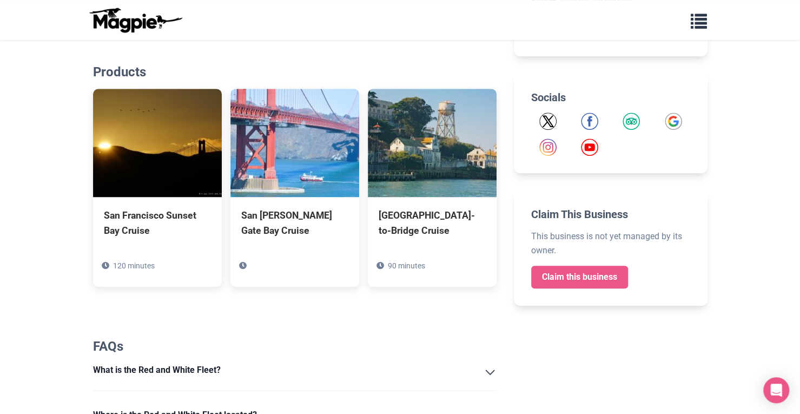
scroll to position [402, 0]
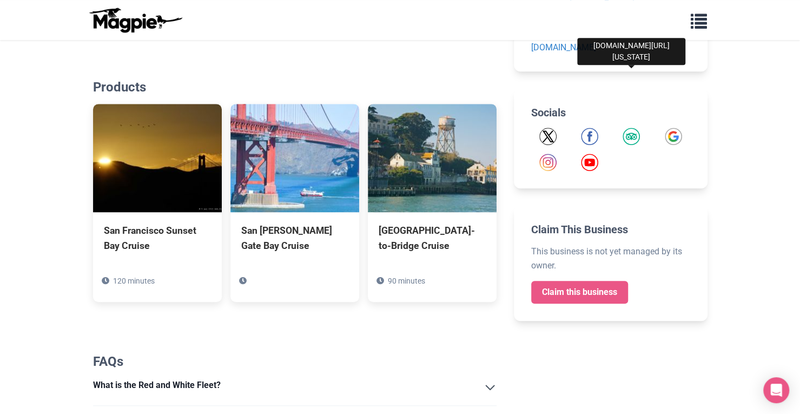
click at [629, 128] on img "Tripadvisor" at bounding box center [631, 136] width 17 height 17
